Goal: Information Seeking & Learning: Learn about a topic

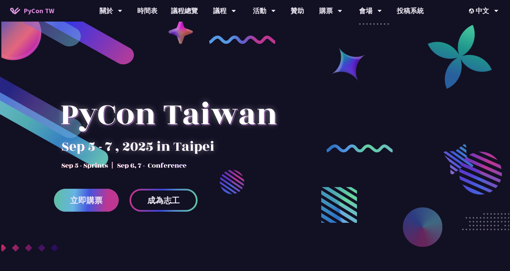
click at [105, 195] on link "立即購票" at bounding box center [86, 200] width 65 height 23
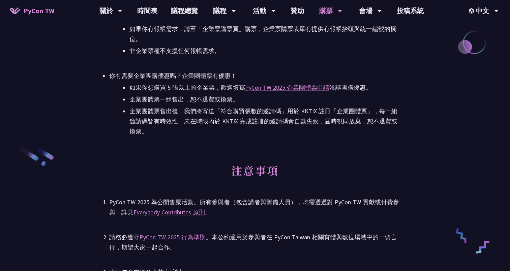
scroll to position [1011, 0]
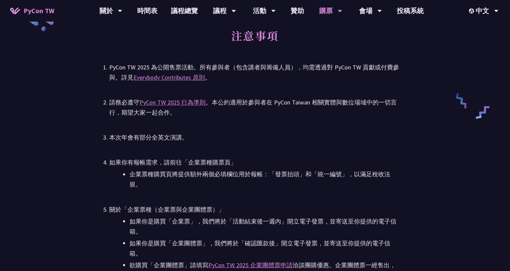
click at [237, 185] on li "企業票種購買頁將提供額外兩個必填欄位用於報帳：「發票抬頭」和「統一編號」，以滿足稅收法規。" at bounding box center [264, 179] width 271 height 20
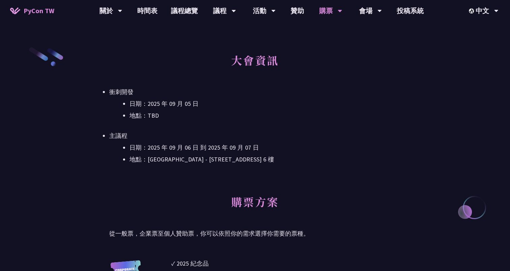
scroll to position [0, 0]
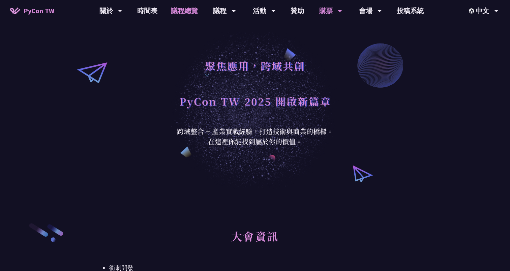
click at [176, 9] on link "議程總覽" at bounding box center [184, 11] width 40 height 22
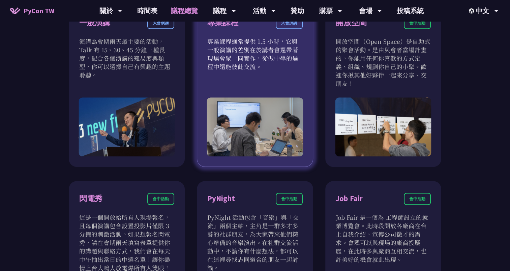
scroll to position [371, 0]
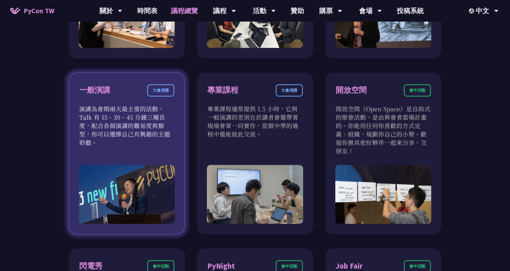
click at [127, 136] on p "演講為會期兩天最主要的活動，Talk 有 15、30、45 分鐘三種長度，配合各個演講的難易度與類型，你可以選擇自己有興趣的主題聆聽。" at bounding box center [126, 126] width 95 height 42
click at [98, 93] on div "一般演講" at bounding box center [94, 90] width 31 height 12
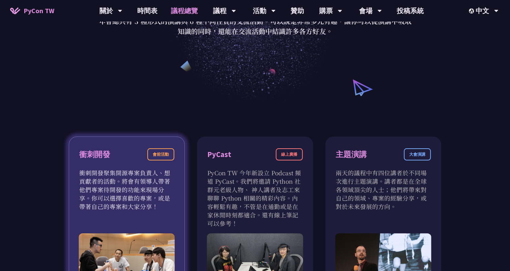
scroll to position [101, 0]
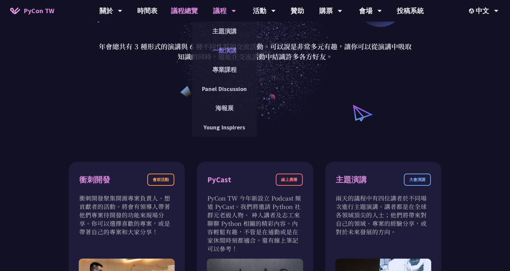
click at [222, 49] on link "一般演講" at bounding box center [224, 50] width 65 height 16
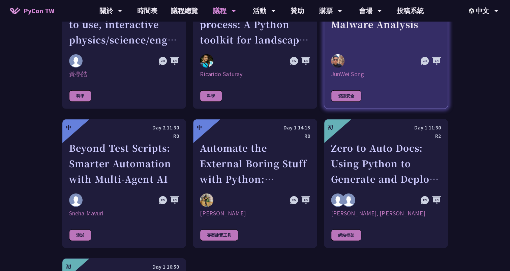
scroll to position [1820, 0]
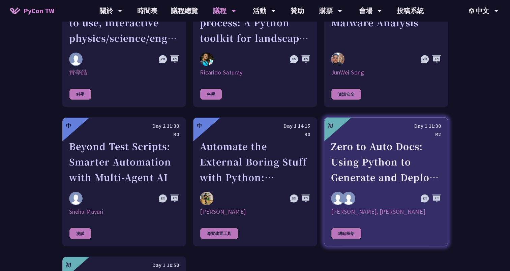
click at [394, 172] on div "Zero to Auto Docs: Using Python to Generate and Deploy Static Sites" at bounding box center [386, 162] width 110 height 47
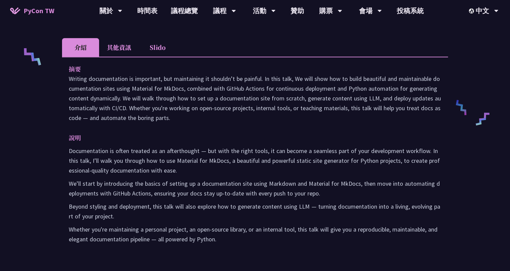
scroll to position [236, 0]
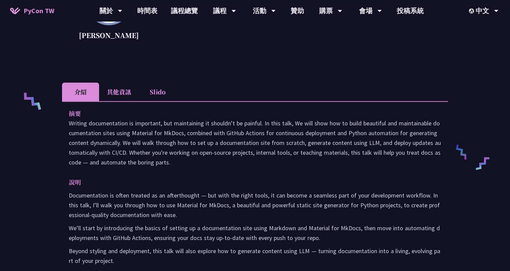
click at [110, 98] on li "其他資訊" at bounding box center [119, 92] width 40 height 19
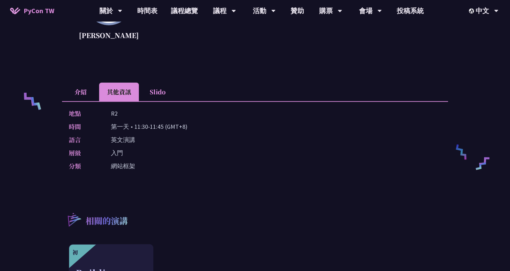
click at [157, 94] on li "Slido" at bounding box center [157, 92] width 37 height 19
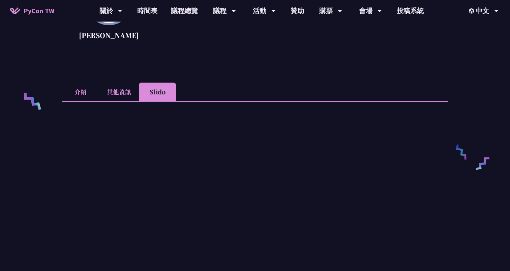
click at [107, 98] on li "其他資訊" at bounding box center [119, 92] width 40 height 19
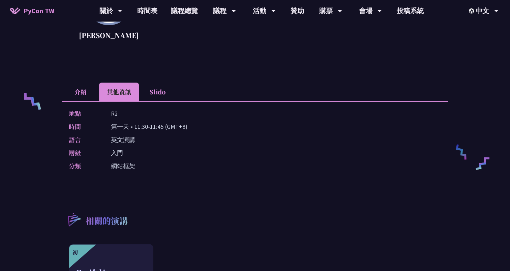
click at [77, 94] on li "介紹" at bounding box center [80, 92] width 37 height 19
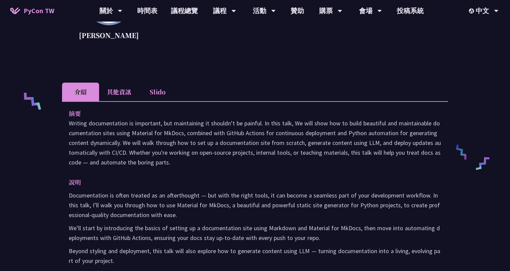
click at [133, 92] on li "其他資訊" at bounding box center [119, 92] width 40 height 19
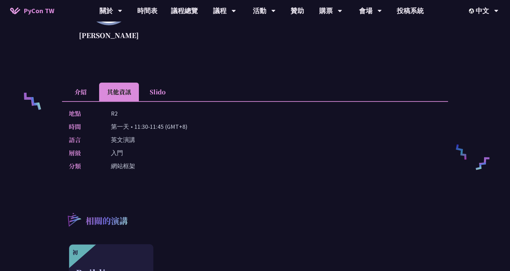
click at [154, 89] on li "Slido" at bounding box center [157, 92] width 37 height 19
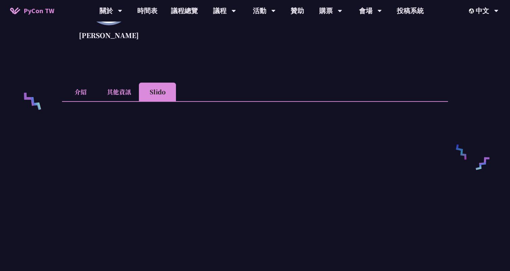
click at [115, 87] on li "其他資訊" at bounding box center [119, 92] width 40 height 19
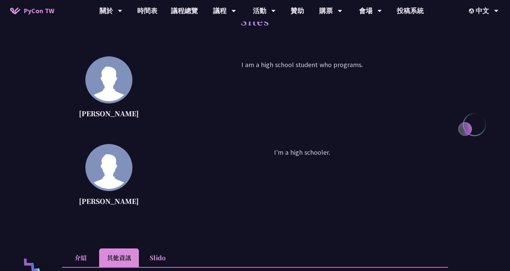
scroll to position [135, 0]
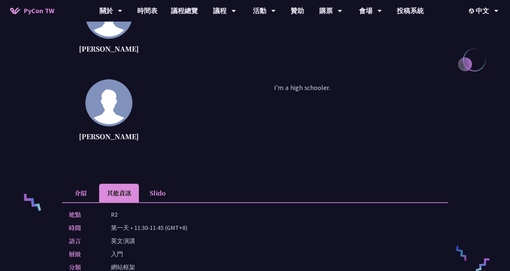
click at [79, 198] on li "介紹" at bounding box center [80, 193] width 37 height 19
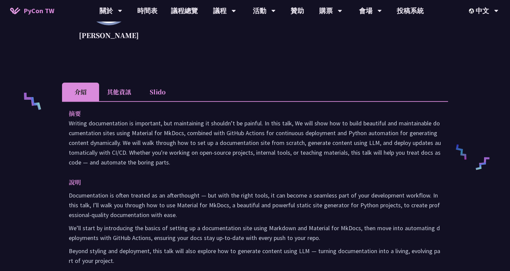
scroll to position [202, 0]
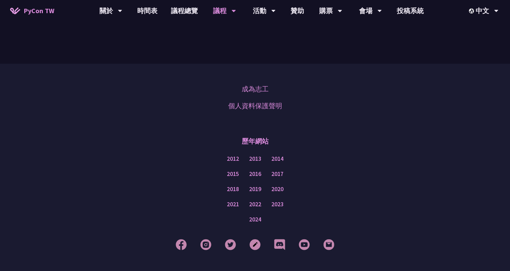
scroll to position [2258, 0]
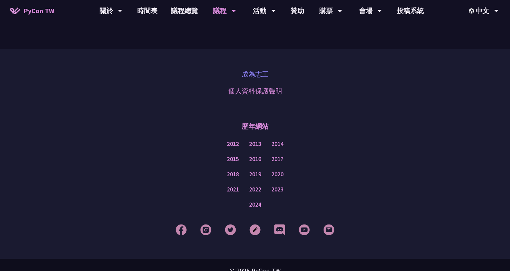
click at [257, 69] on link "成為志工" at bounding box center [255, 74] width 27 height 10
